Goal: Information Seeking & Learning: Learn about a topic

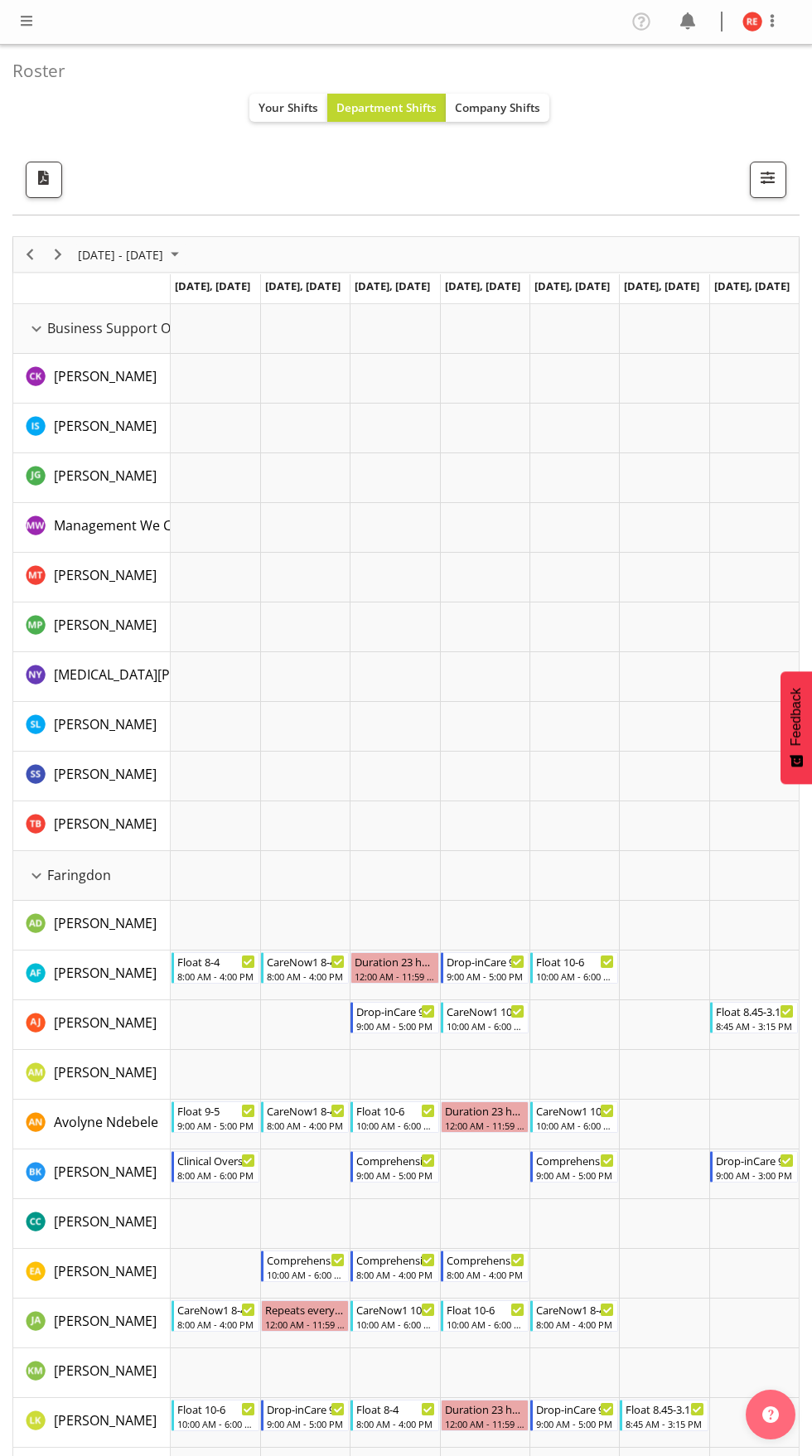
scroll to position [784, 0]
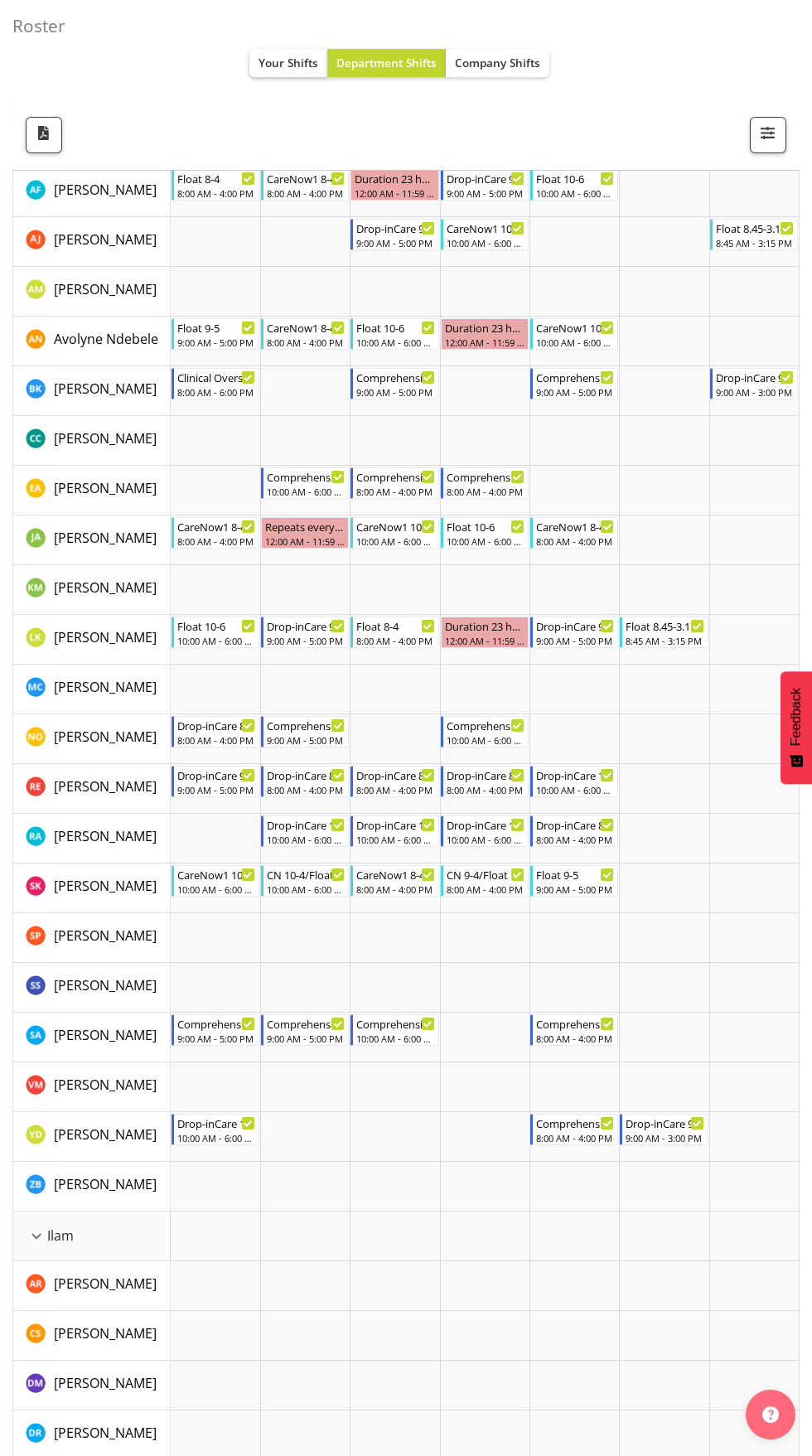
click at [261, 63] on span "Your Shifts" at bounding box center [288, 62] width 60 height 16
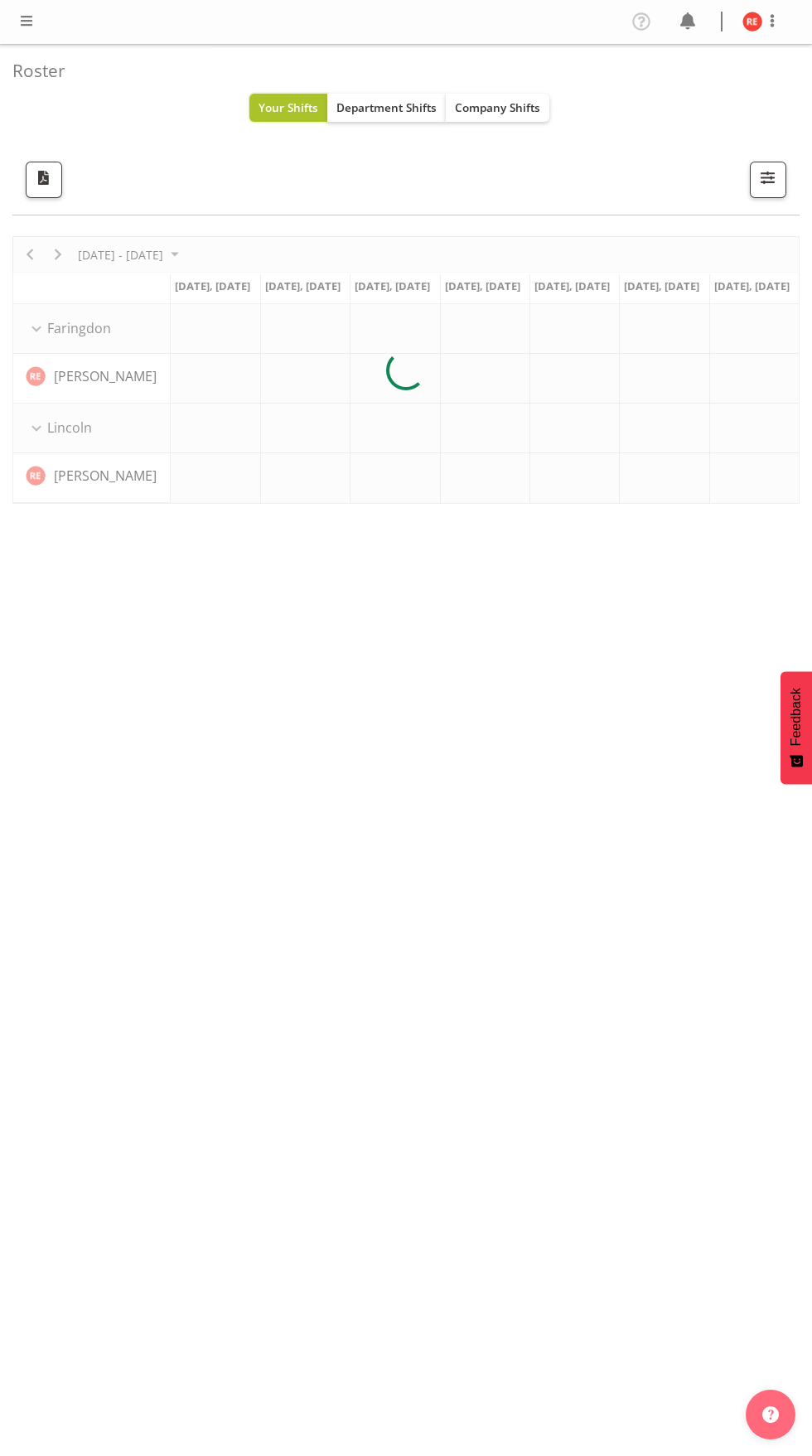
scroll to position [126, 0]
click at [373, 99] on span "Department Shifts" at bounding box center [386, 107] width 100 height 16
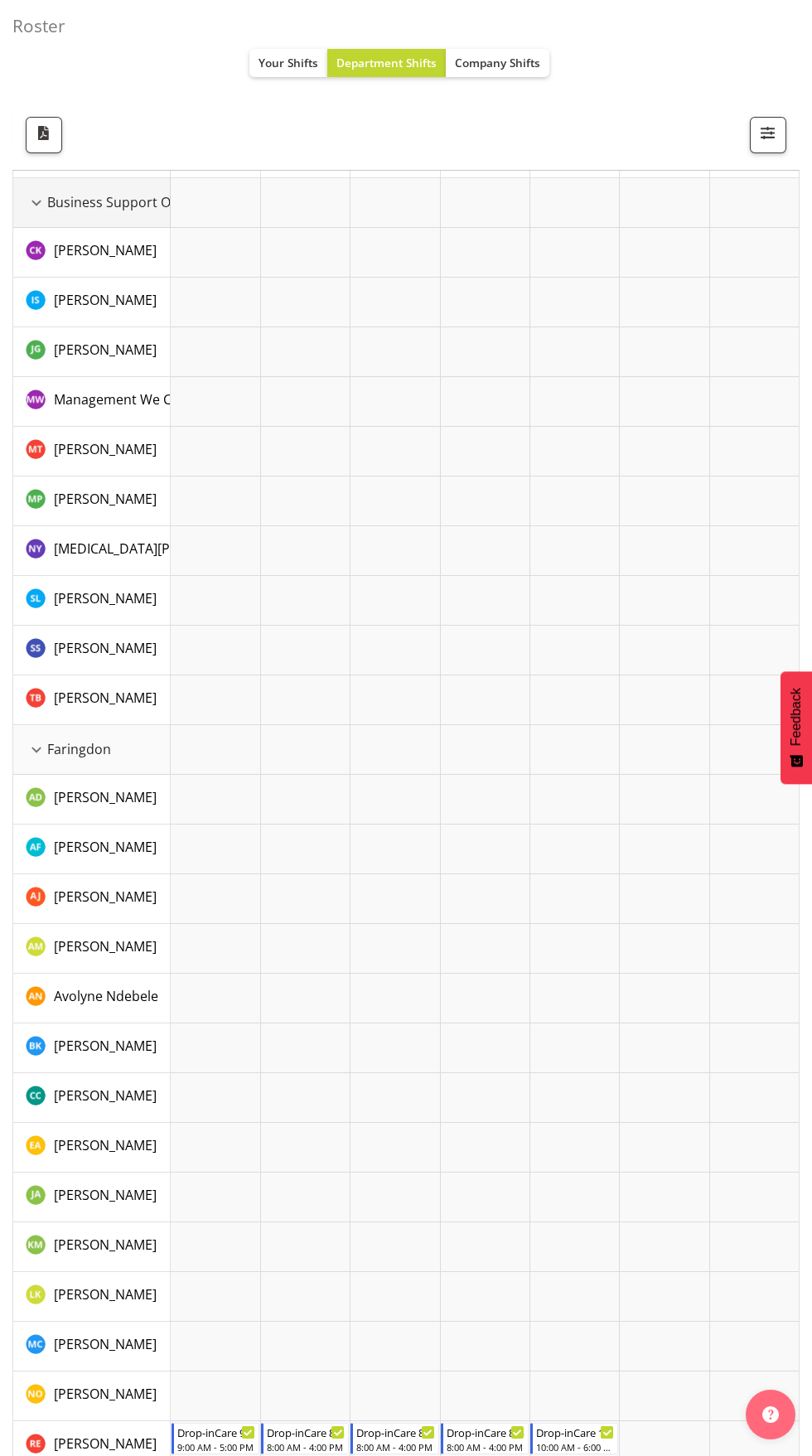
click at [43, 201] on div "Business Support Office resource" at bounding box center [36, 203] width 22 height 22
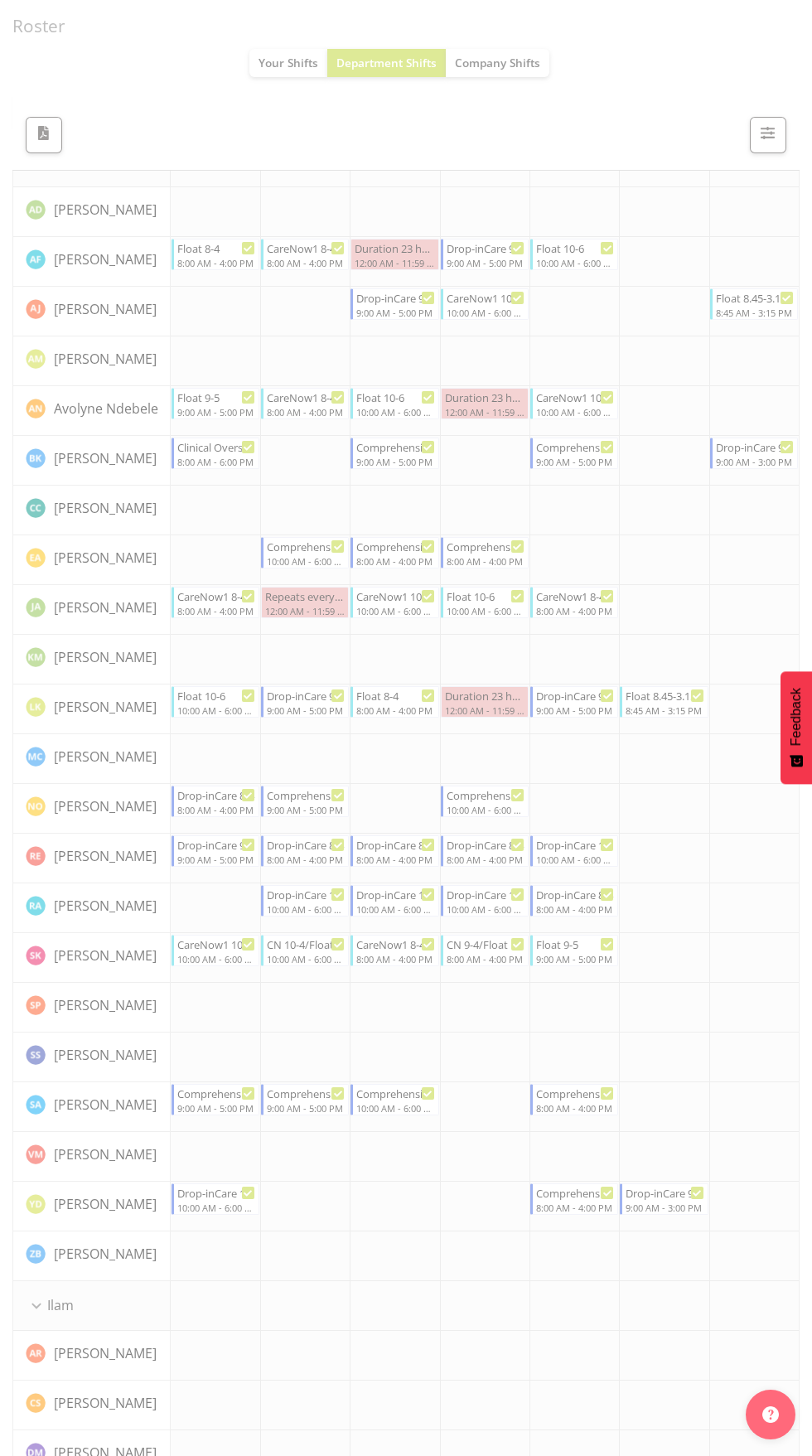
scroll to position [218, 0]
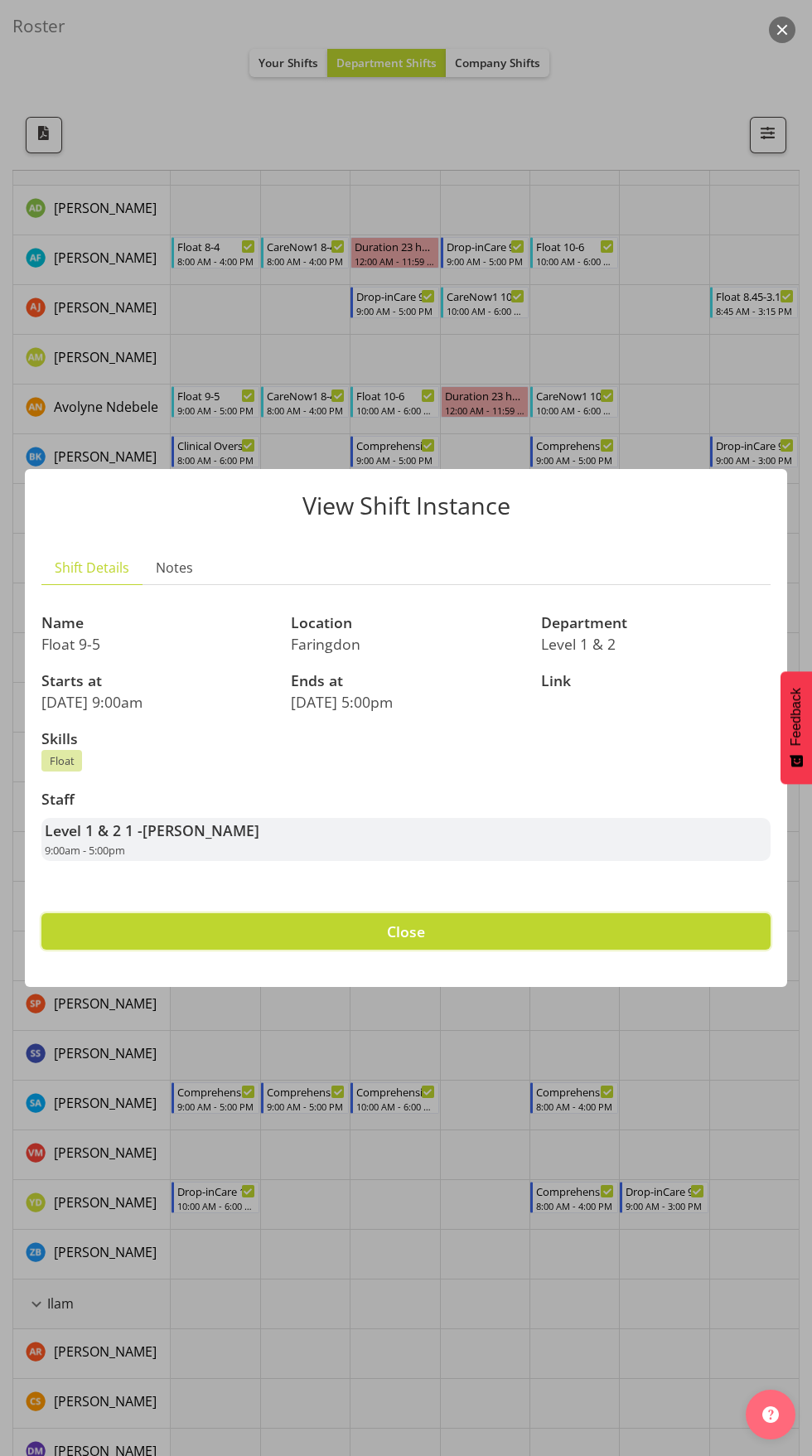
click at [649, 950] on button "Close" at bounding box center [406, 931] width 729 height 36
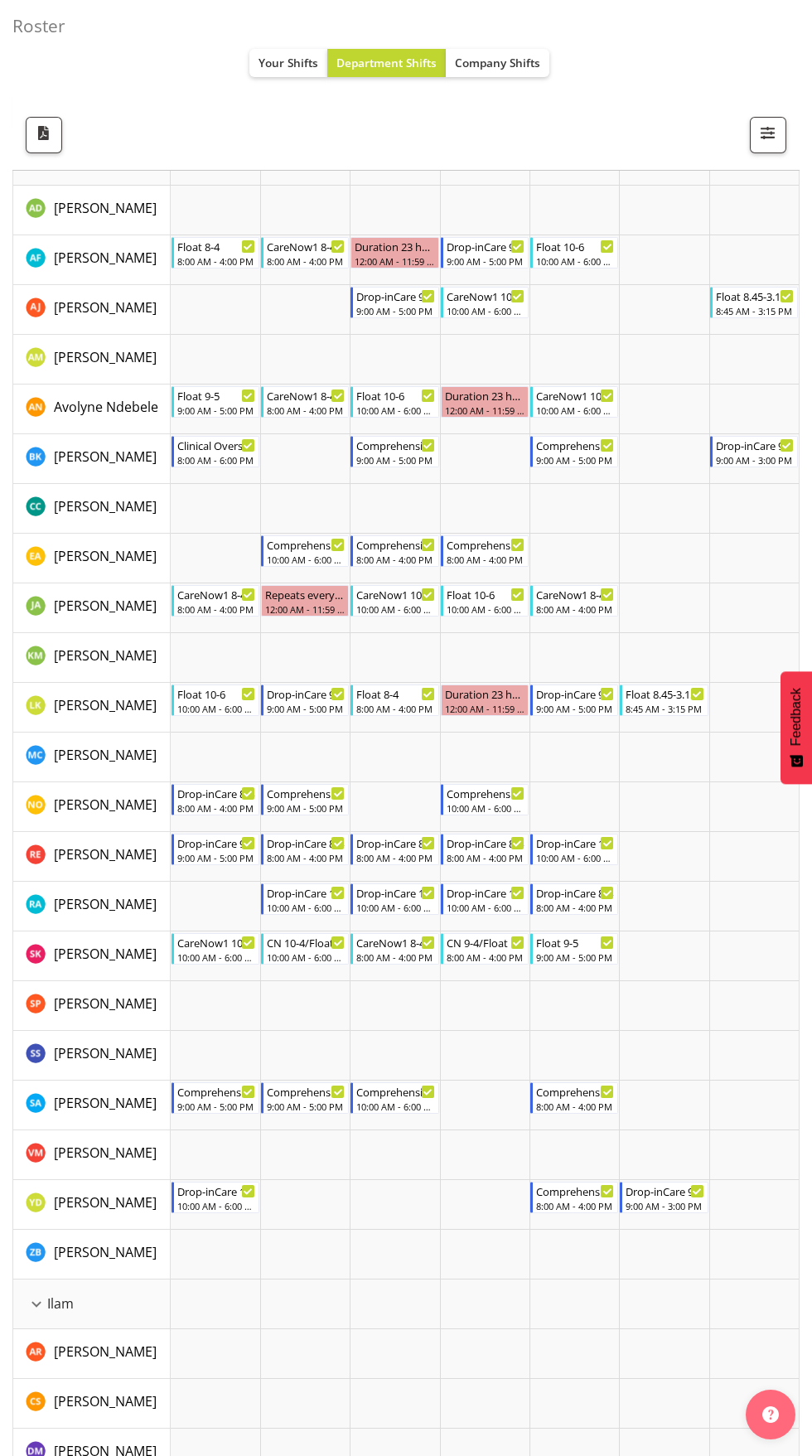
scroll to position [0, 0]
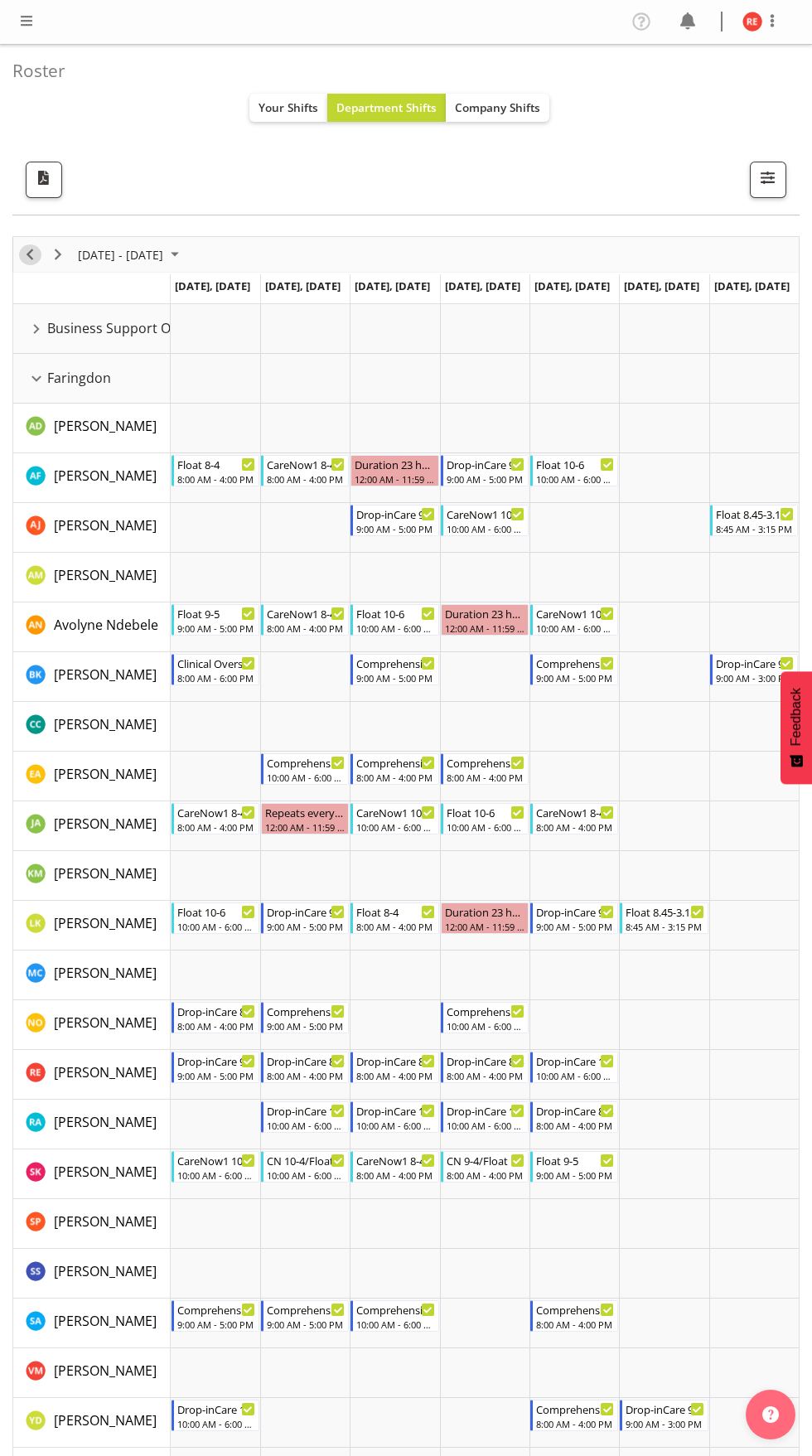
click at [25, 255] on span "Previous" at bounding box center [30, 254] width 20 height 21
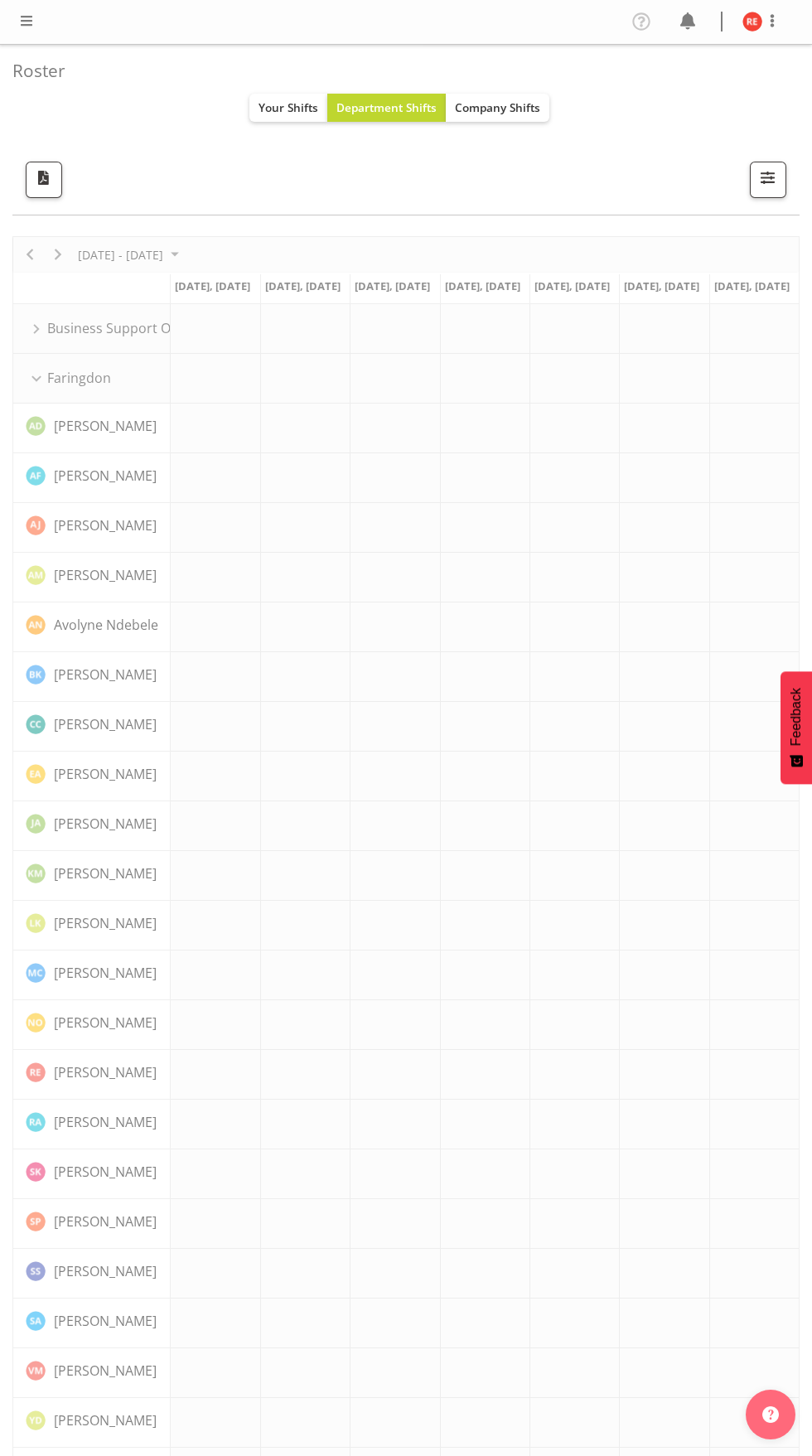
click at [118, 127] on div "Roster Your Shifts Department Shifts Company Shifts All Locations Clear Busines…" at bounding box center [406, 130] width 788 height 171
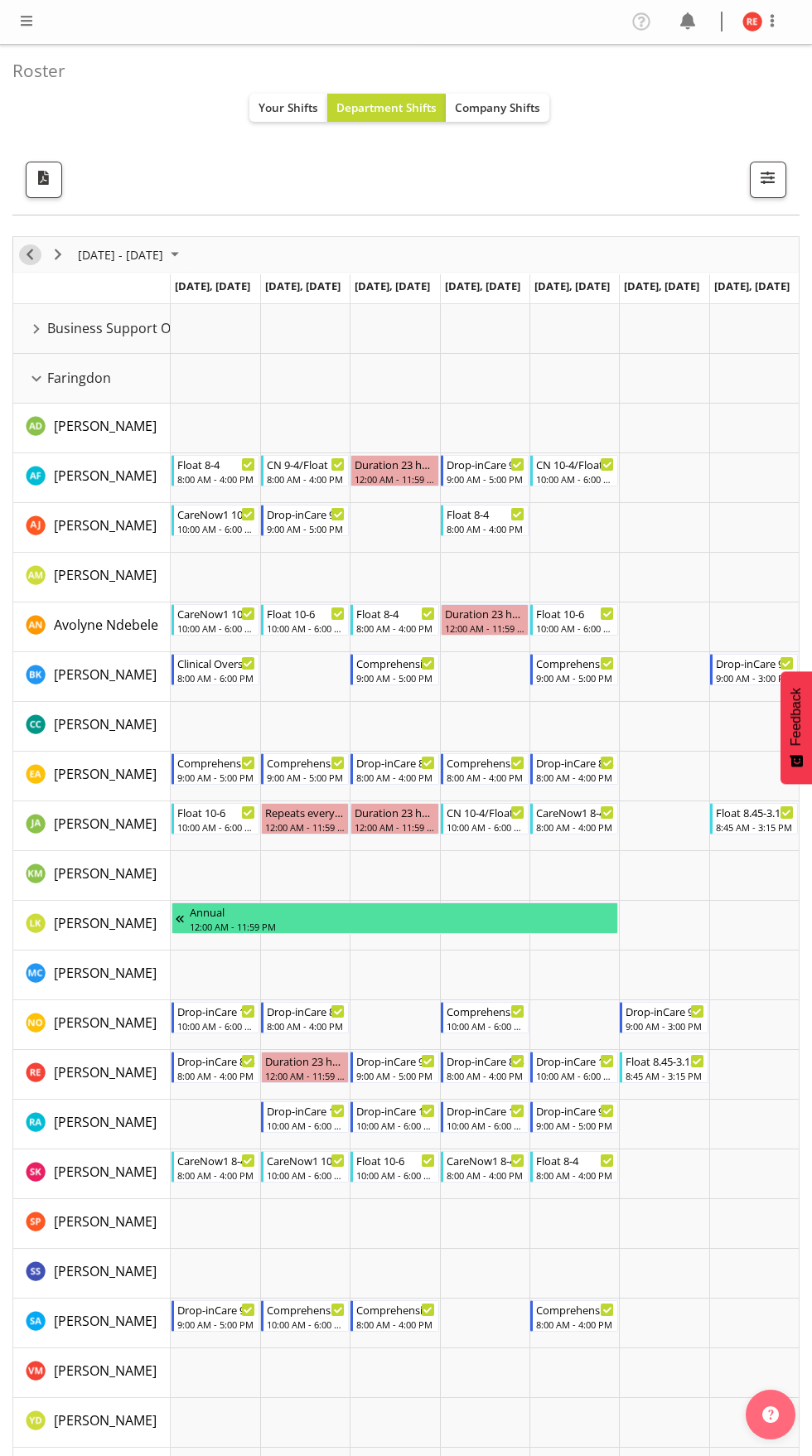
click at [29, 258] on span "Previous" at bounding box center [30, 254] width 20 height 21
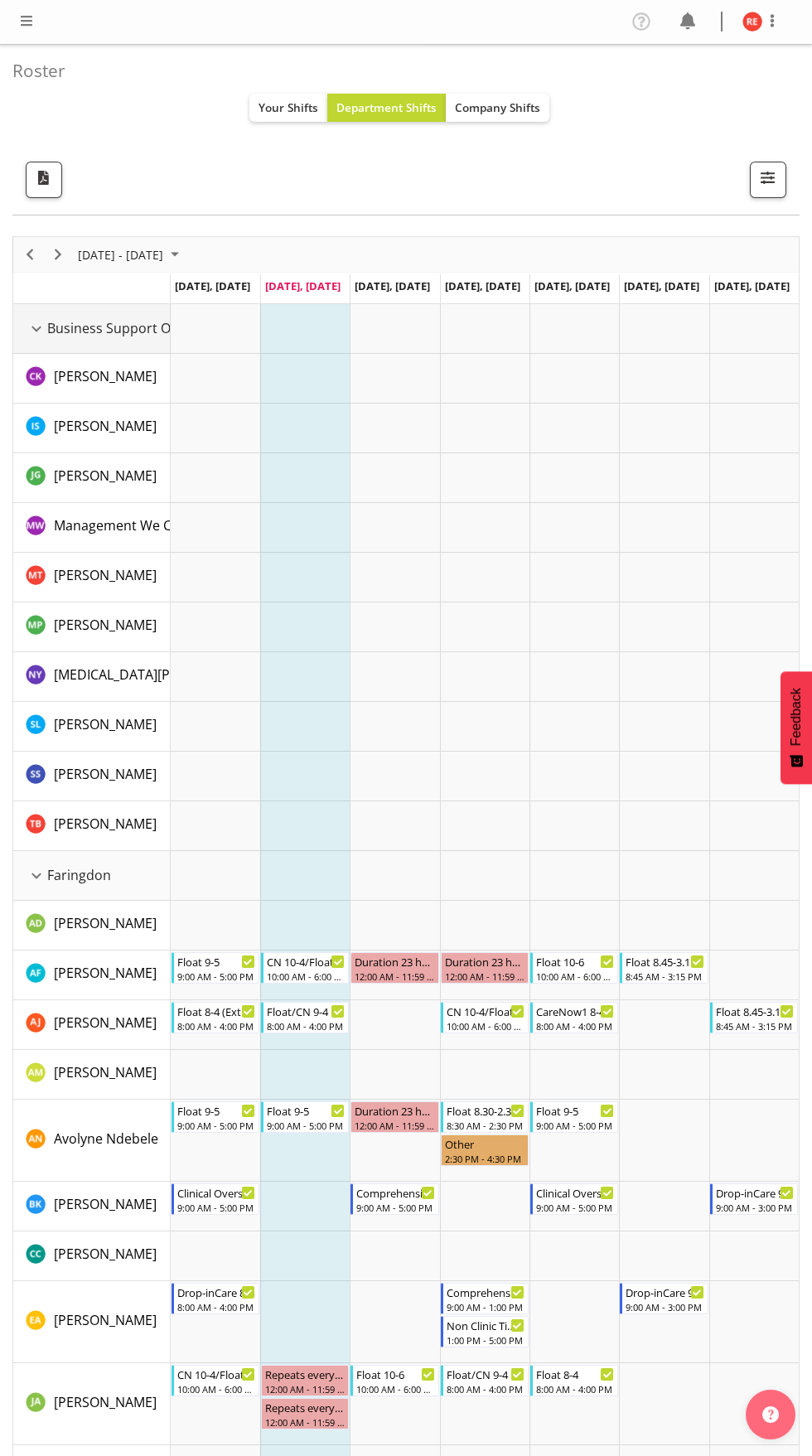
click at [45, 331] on div "Business Support Office resource" at bounding box center [36, 329] width 22 height 22
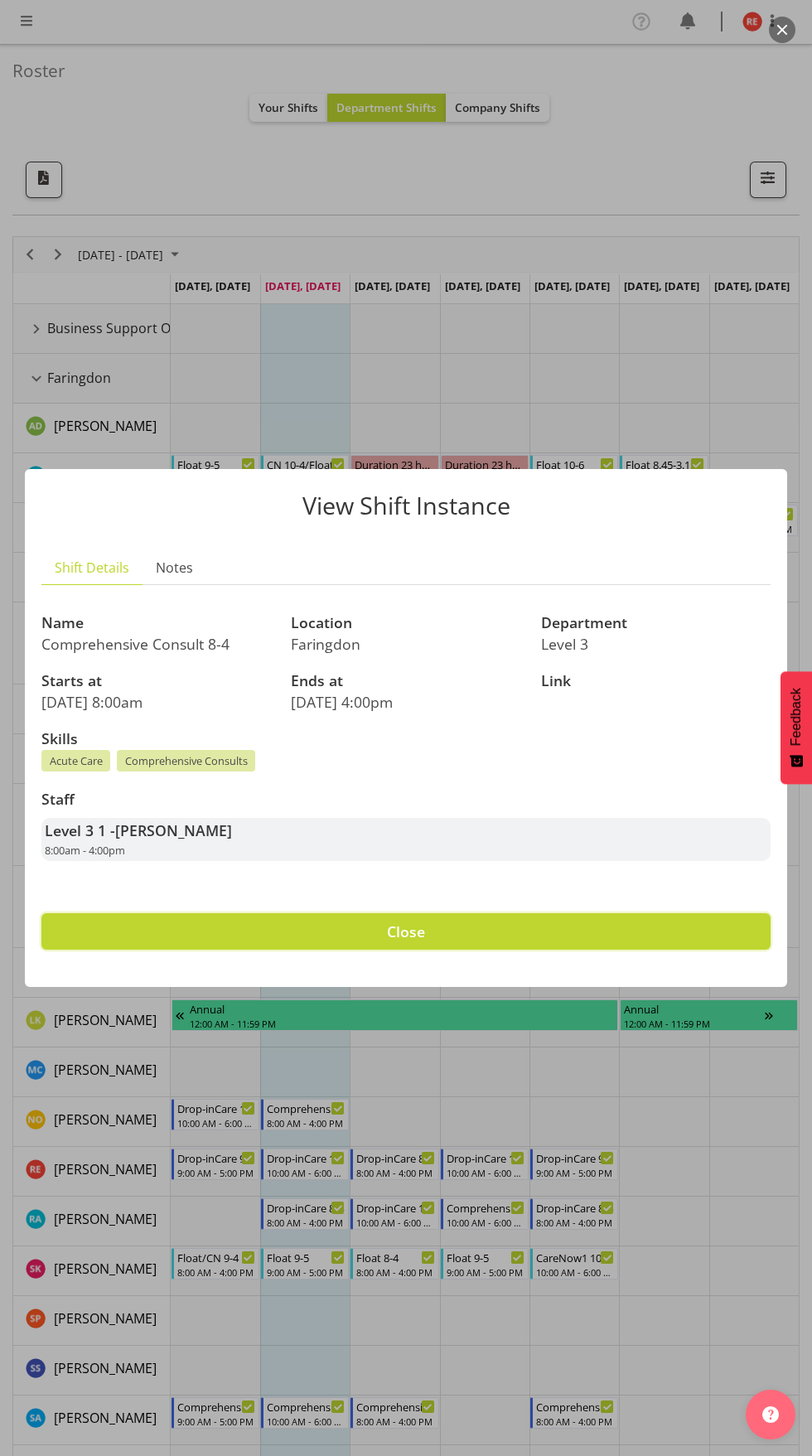
click at [654, 950] on button "Close" at bounding box center [406, 931] width 729 height 36
